Goal: Transaction & Acquisition: Purchase product/service

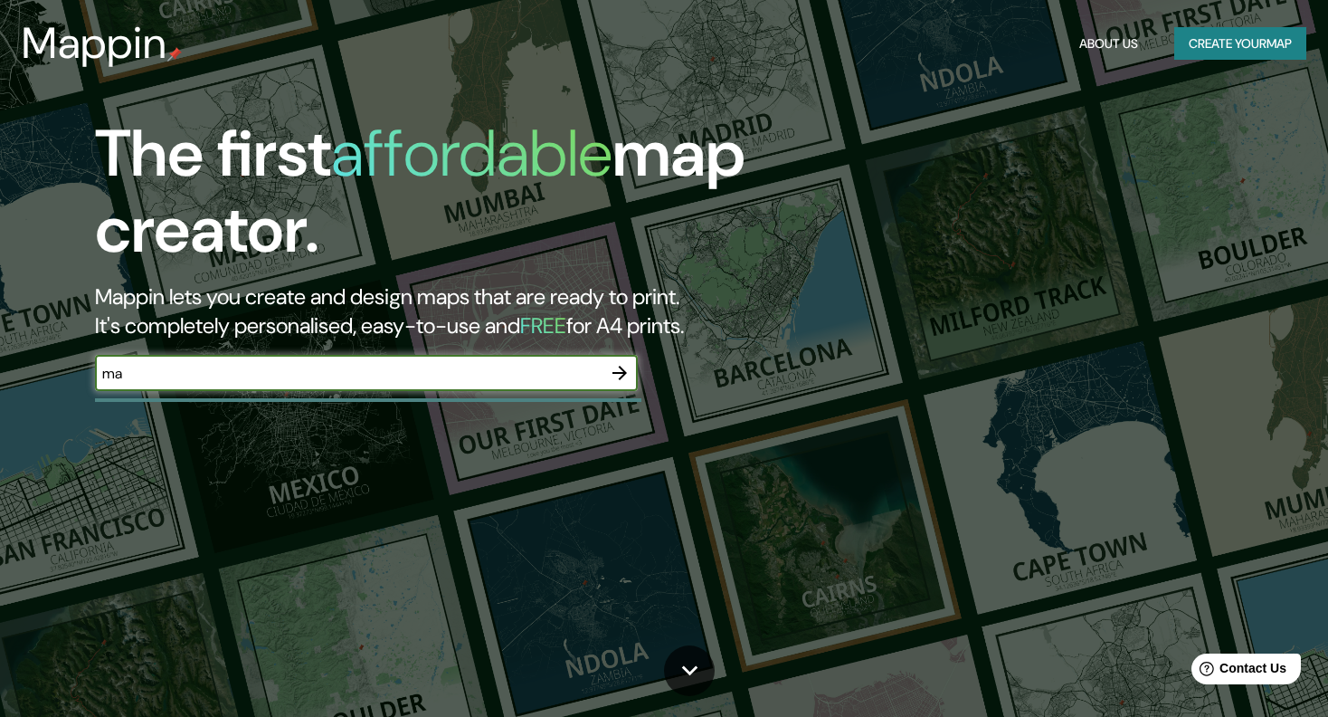
type input "m"
type input "machalí"
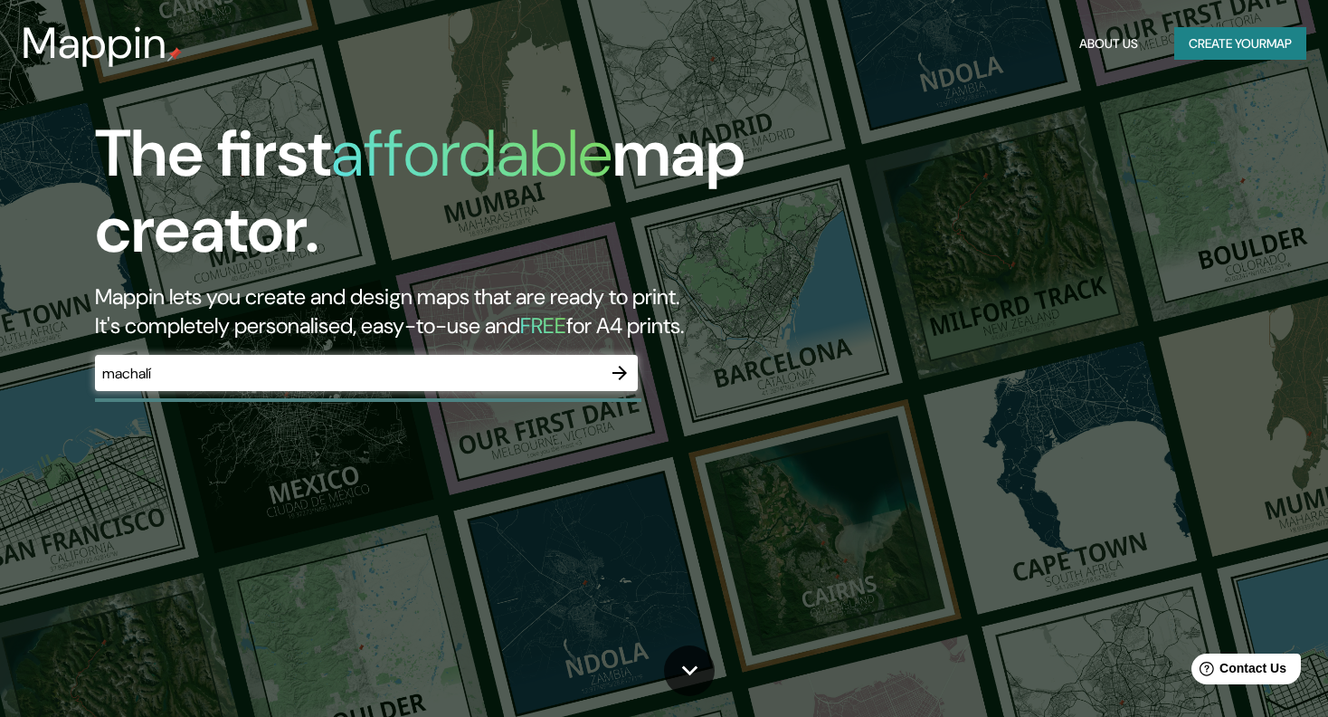
click at [347, 385] on div "machalí ​" at bounding box center [366, 373] width 543 height 36
click at [630, 377] on icon "button" at bounding box center [620, 373] width 22 height 22
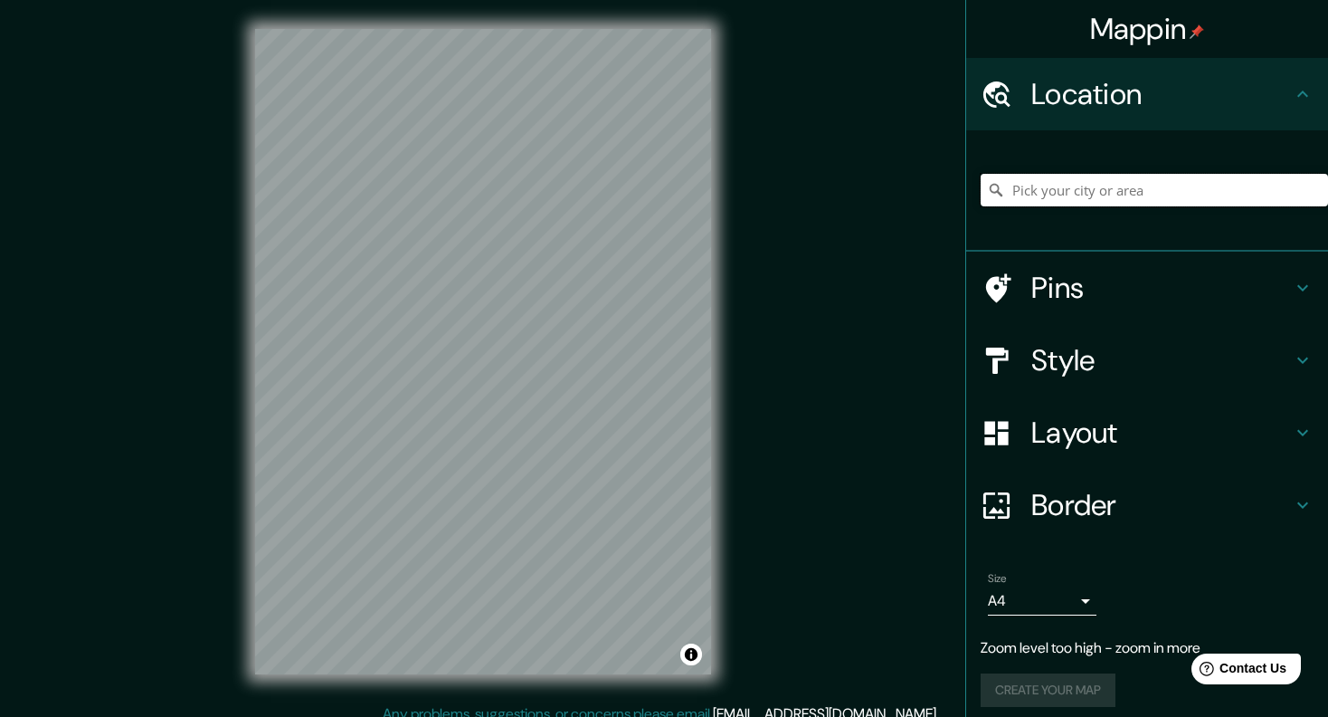
click at [1082, 189] on input "Pick your city or area" at bounding box center [1155, 190] width 348 height 33
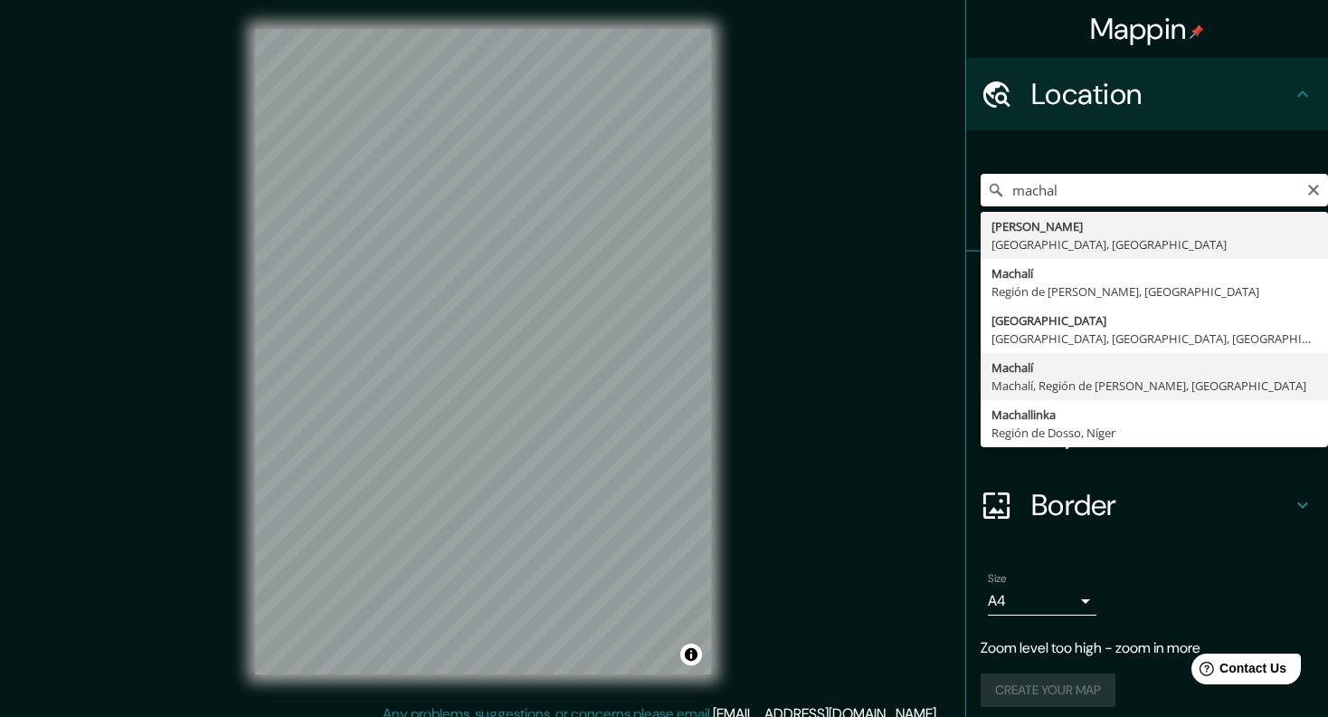
type input "Machalí, Machalí, Región de O'Higgins, Chile"
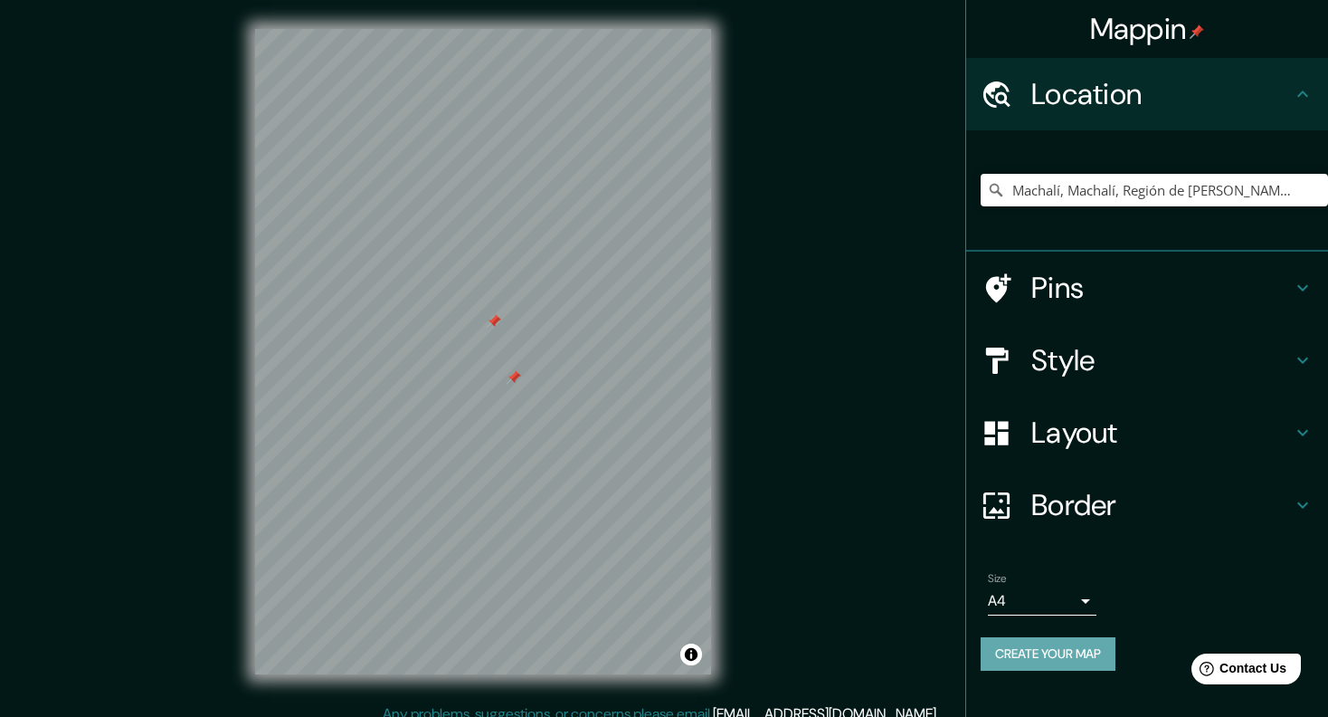
click at [1053, 665] on button "Create your map" at bounding box center [1048, 653] width 135 height 33
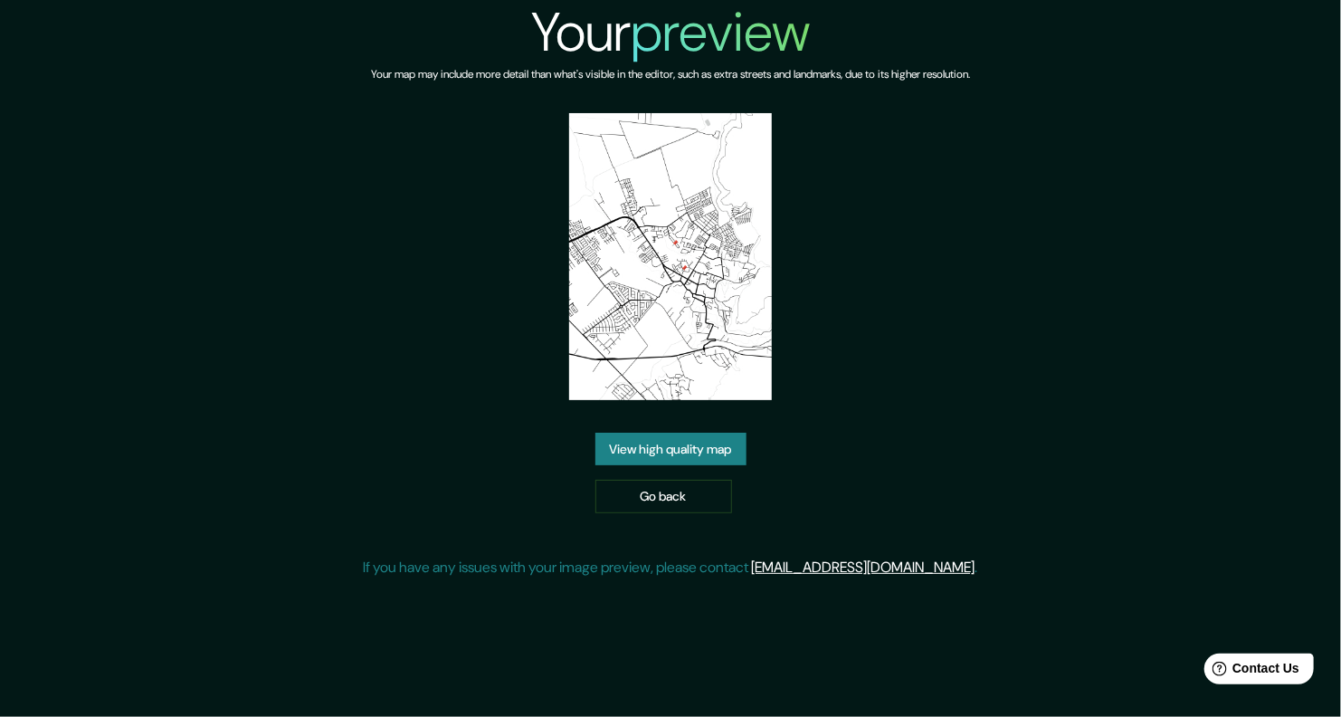
click at [614, 121] on img at bounding box center [670, 256] width 203 height 287
click at [649, 120] on img at bounding box center [670, 256] width 203 height 287
click at [394, 160] on div "Your preview Your map may include more detail than what's visible in the editor…" at bounding box center [671, 296] width 614 height 593
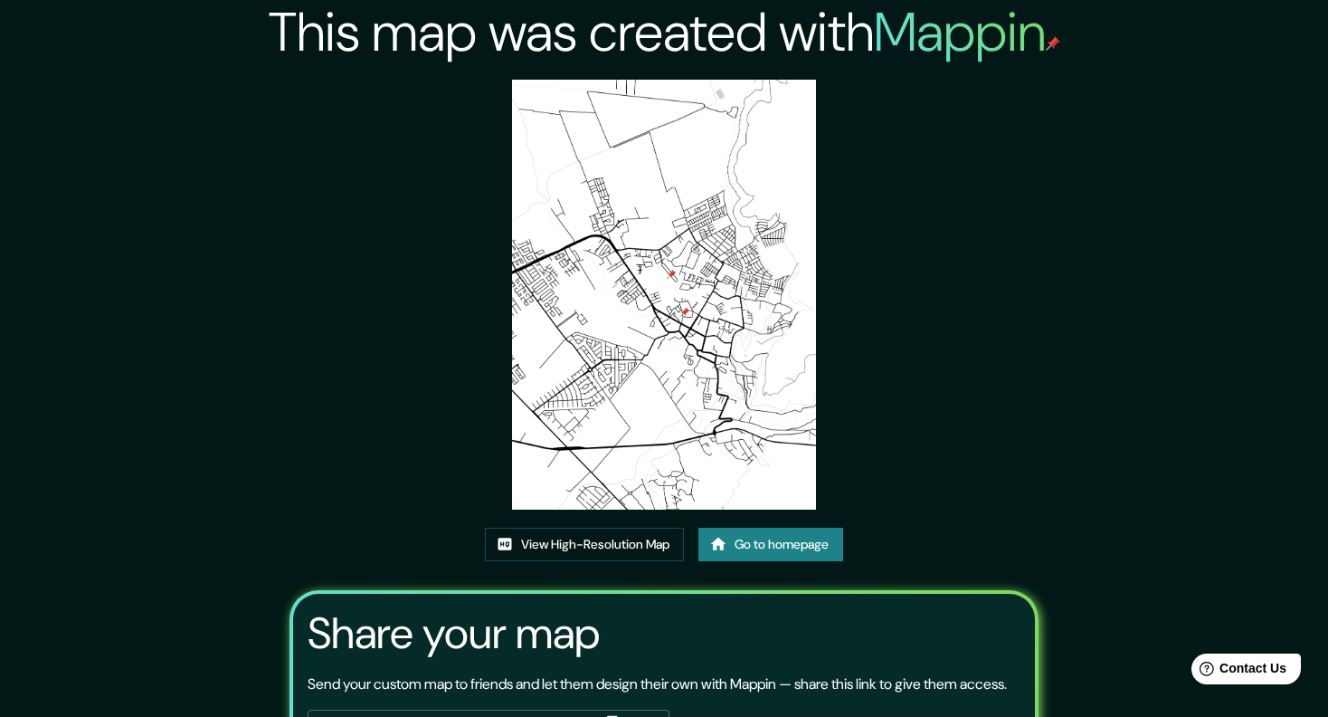
scroll to position [144, 0]
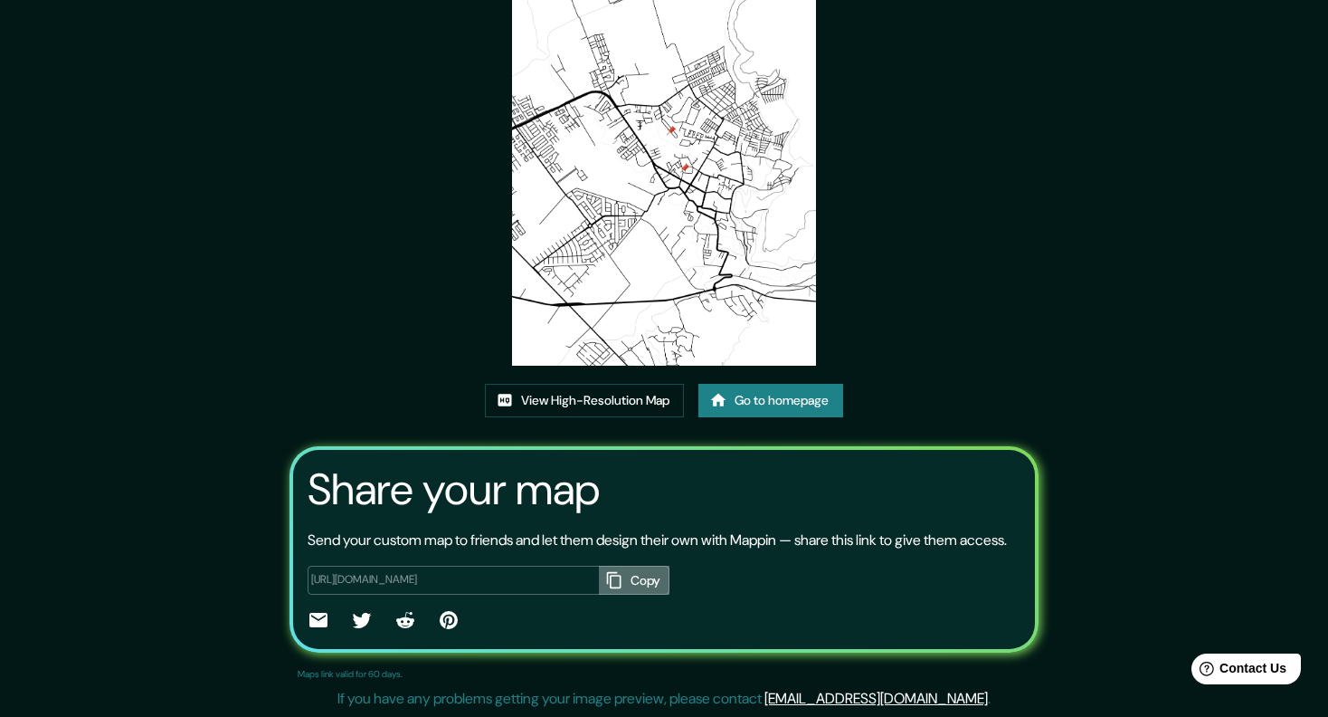
click at [615, 567] on button "Copy" at bounding box center [634, 581] width 71 height 30
click at [954, 274] on div "This map was created with Mappin View High-Resolution Map Go to homepage Share …" at bounding box center [665, 286] width 792 height 861
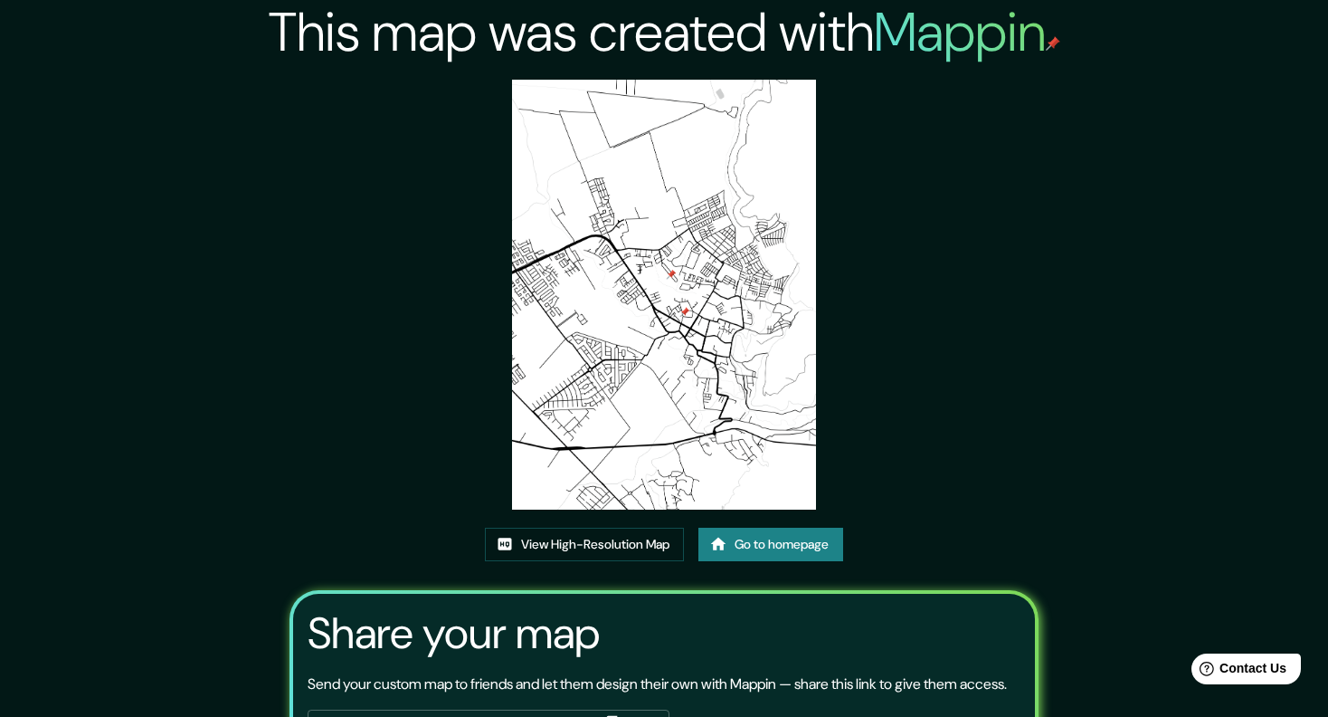
scroll to position [0, 0]
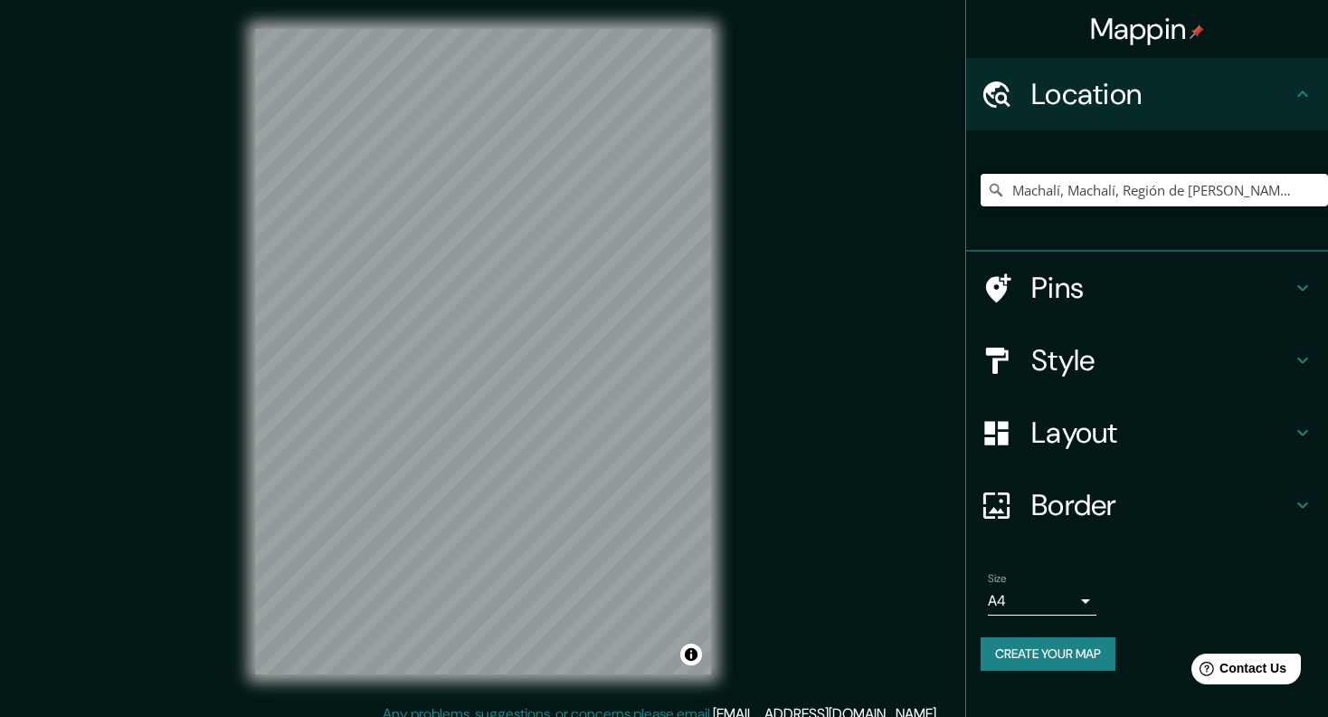
click at [1201, 191] on input "Machalí, Machalí, Región de [PERSON_NAME], [GEOGRAPHIC_DATA]" at bounding box center [1155, 190] width 348 height 33
click at [1201, 191] on input "Machalí, Machalí, Región de O'Higgins, Chile" at bounding box center [1155, 190] width 348 height 33
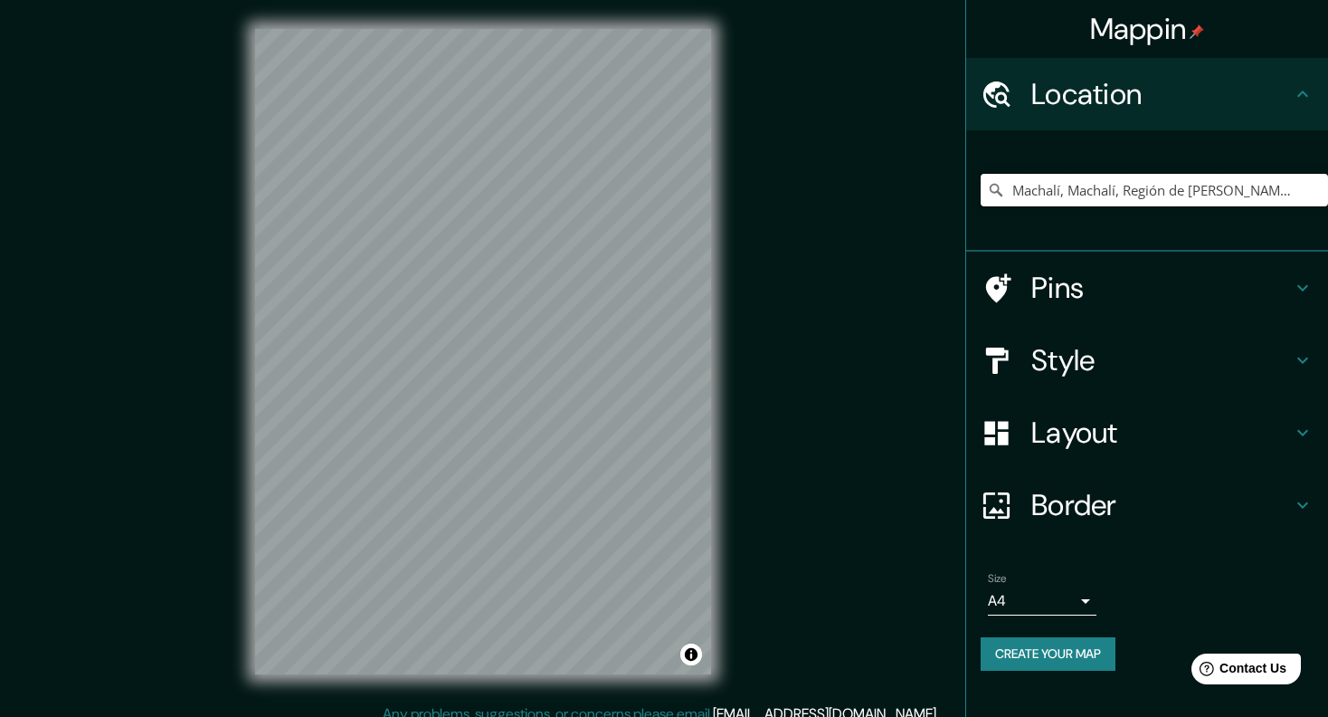
click at [1085, 189] on input "Machalí, Machalí, Región de O'Higgins, Chile" at bounding box center [1155, 190] width 348 height 33
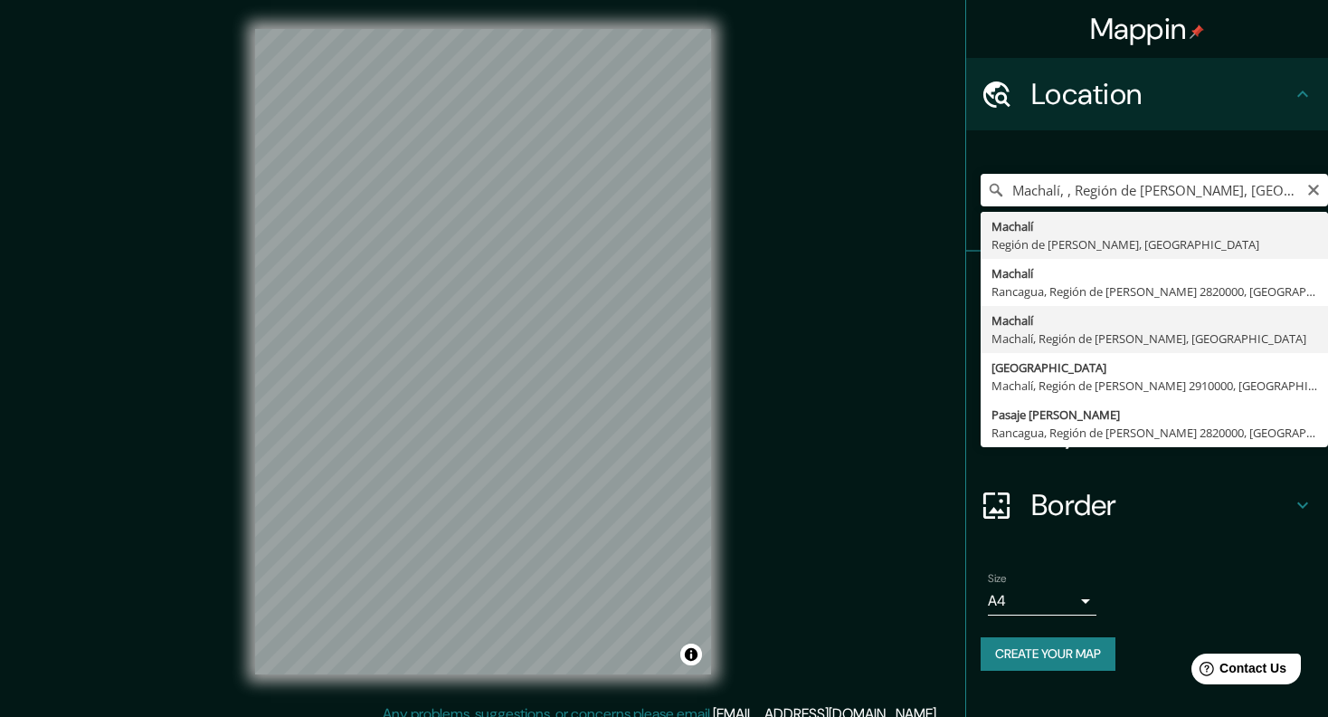
type input "Machalí, Machalí, Región de O'Higgins, Chile"
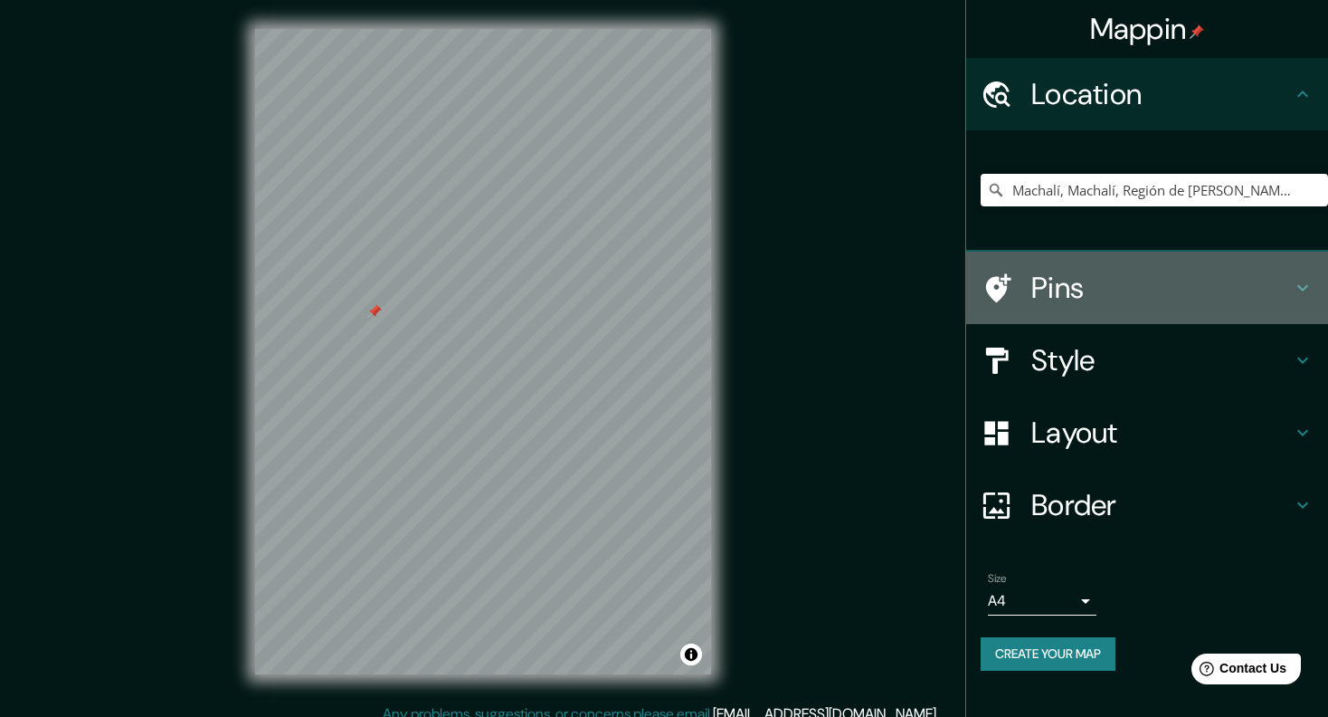
click at [1045, 272] on h4 "Pins" at bounding box center [1162, 288] width 261 height 36
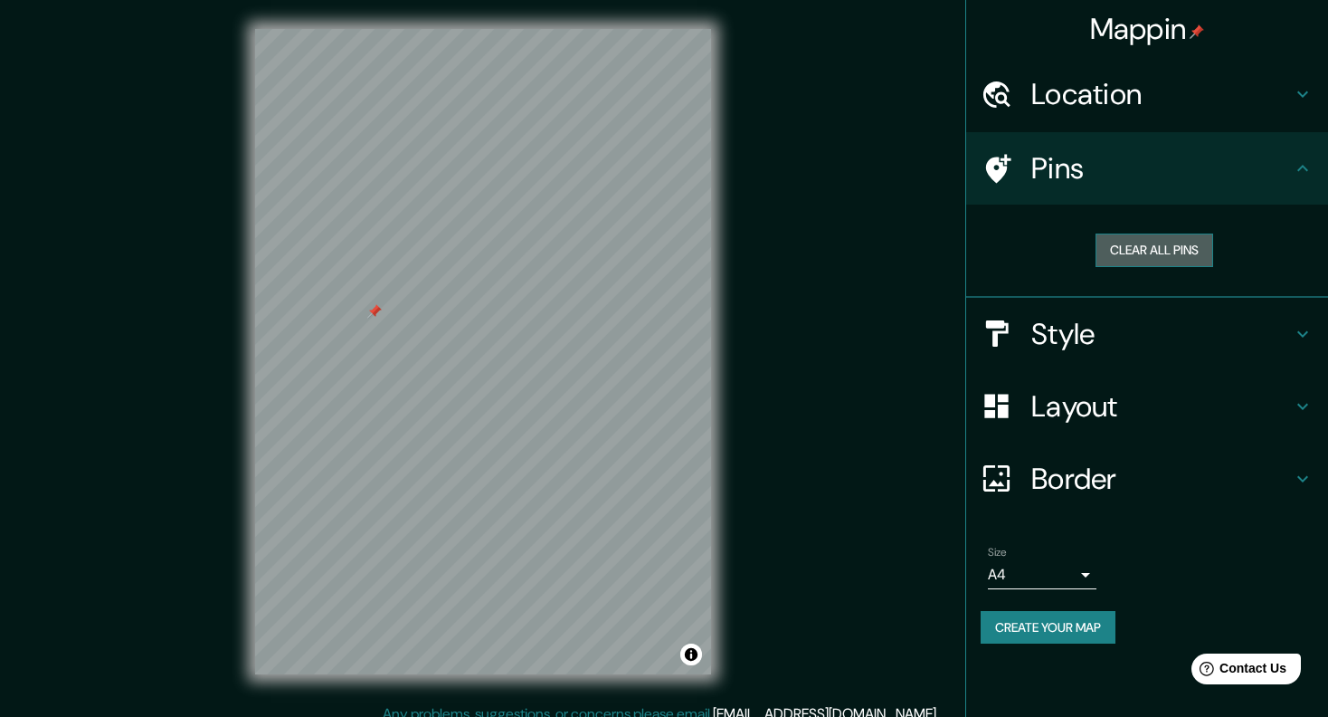
click at [1162, 254] on button "Clear all pins" at bounding box center [1155, 249] width 118 height 33
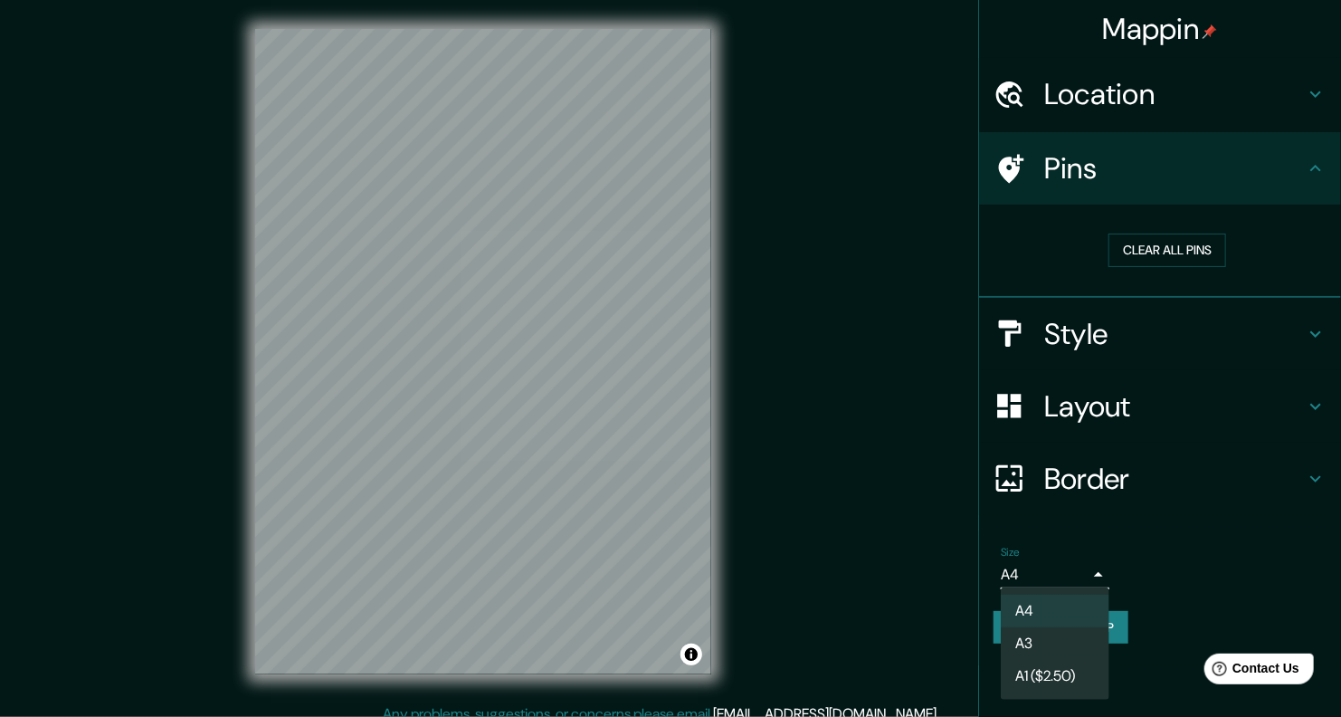
click at [1048, 584] on body "Mappin Location Machalí, Machalí, Región de O'Higgins, Chile Pins Clear all pin…" at bounding box center [670, 358] width 1341 height 717
click at [1054, 637] on li "A3" at bounding box center [1055, 643] width 109 height 33
click at [1037, 566] on body "Mappin Location Machalí, Machalí, Región de O'Higgins, Chile Pins Clear all pin…" at bounding box center [670, 358] width 1341 height 717
click at [1032, 612] on li "A4" at bounding box center [1055, 611] width 109 height 33
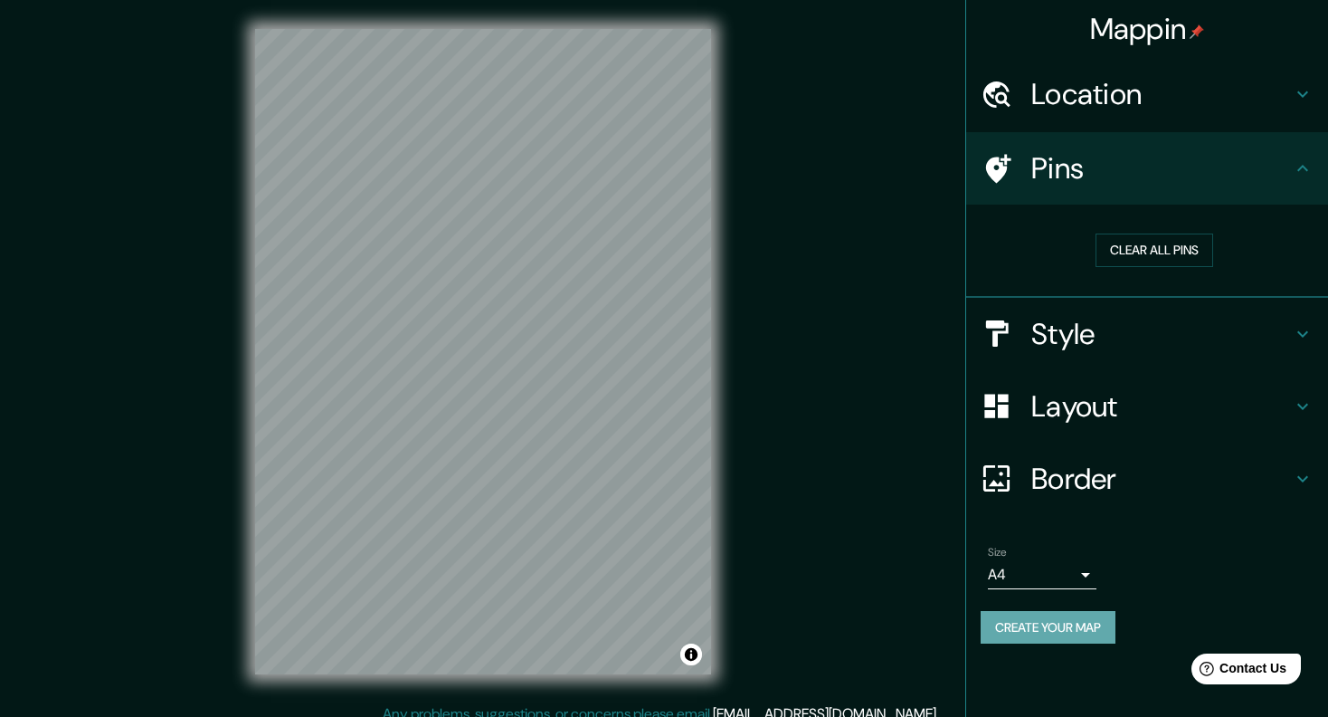
click at [1082, 624] on button "Create your map" at bounding box center [1048, 627] width 135 height 33
